Goal: Navigation & Orientation: Understand site structure

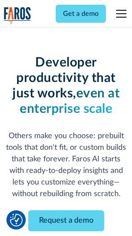
scroll to position [102, 0]
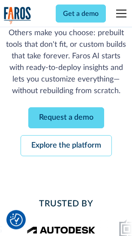
click at [66, 118] on link "Request a demo" at bounding box center [66, 118] width 76 height 21
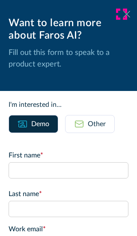
click at [123, 14] on icon at bounding box center [126, 14] width 7 height 6
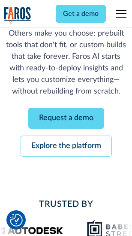
scroll to position [130, 0]
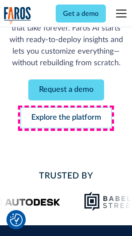
click at [66, 118] on link "Explore the platform" at bounding box center [66, 118] width 91 height 21
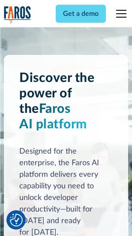
scroll to position [6526, 0]
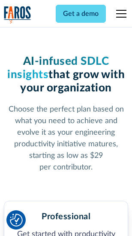
scroll to position [1358, 0]
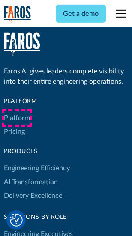
click at [17, 118] on link "Platform" at bounding box center [17, 118] width 26 height 14
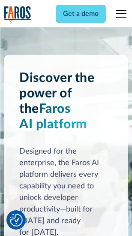
scroll to position [6801, 0]
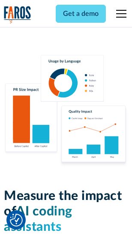
scroll to position [5348, 0]
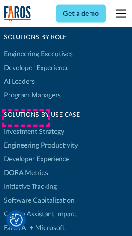
click at [26, 166] on link "DORA Metrics" at bounding box center [26, 173] width 44 height 14
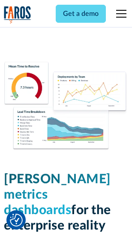
scroll to position [3793, 0]
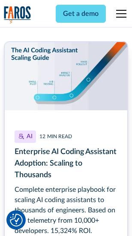
scroll to position [3902, 0]
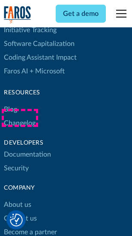
click at [20, 118] on link "Changelog" at bounding box center [20, 123] width 32 height 14
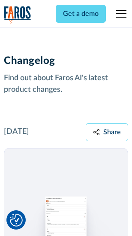
scroll to position [10505, 0]
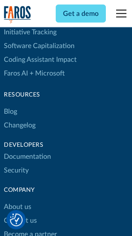
click at [17, 200] on link "About us" at bounding box center [17, 207] width 27 height 14
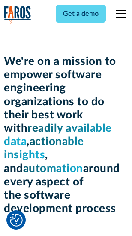
scroll to position [2962, 0]
